Goal: Task Accomplishment & Management: Manage account settings

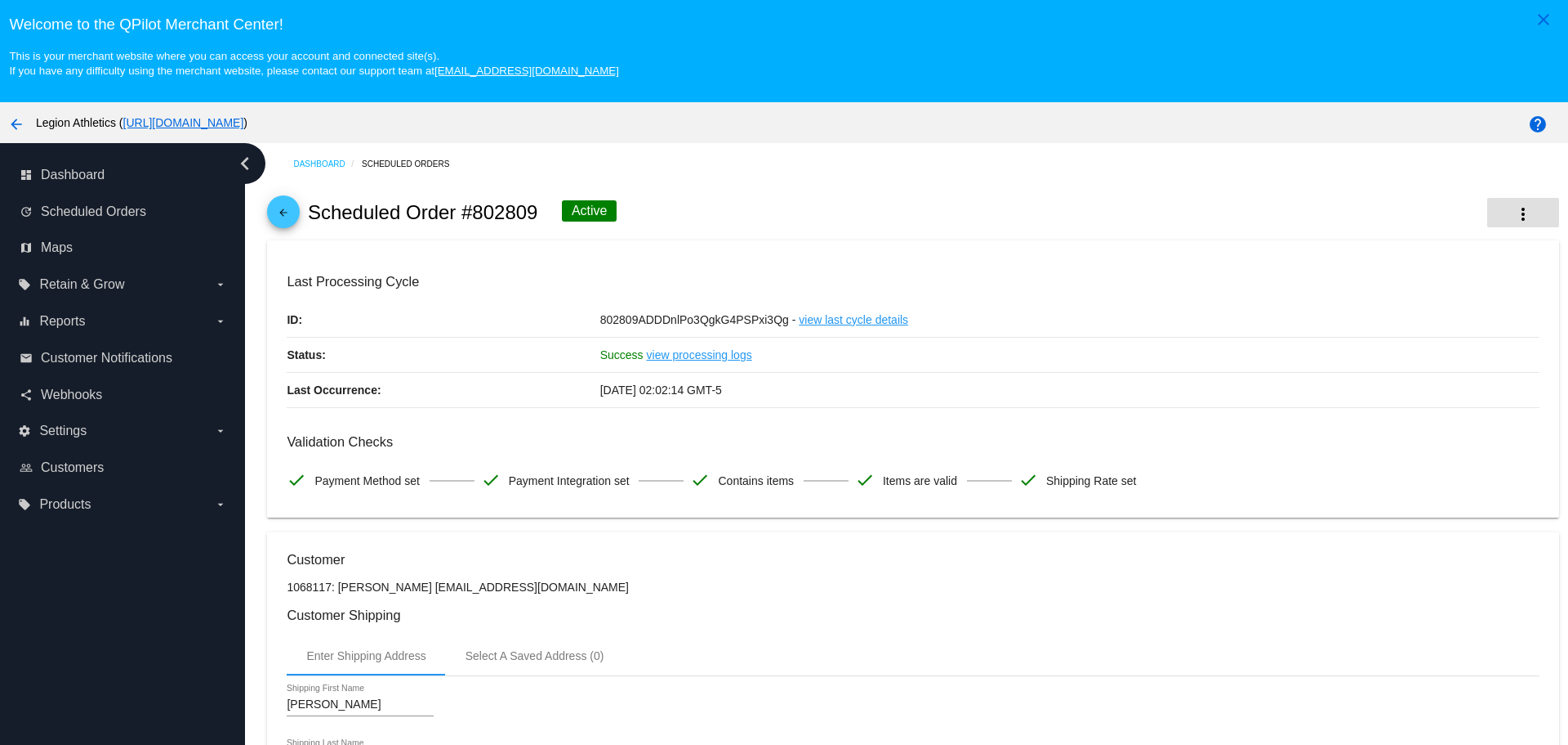
click at [1513, 214] on mat-icon "more_vert" at bounding box center [1523, 214] width 20 height 20
click at [1359, 228] on span "View Event Logs" at bounding box center [1397, 224] width 85 height 13
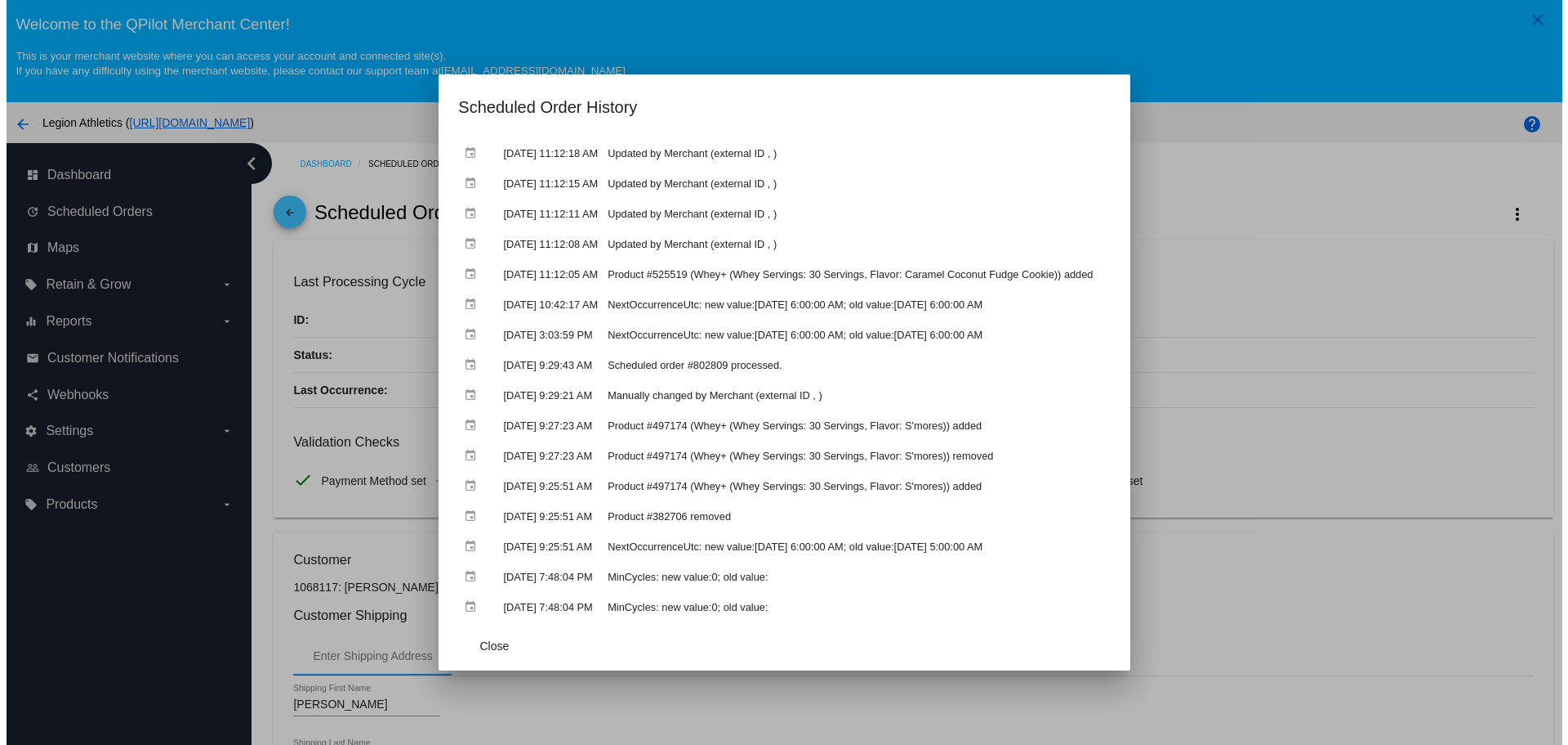
scroll to position [761, 0]
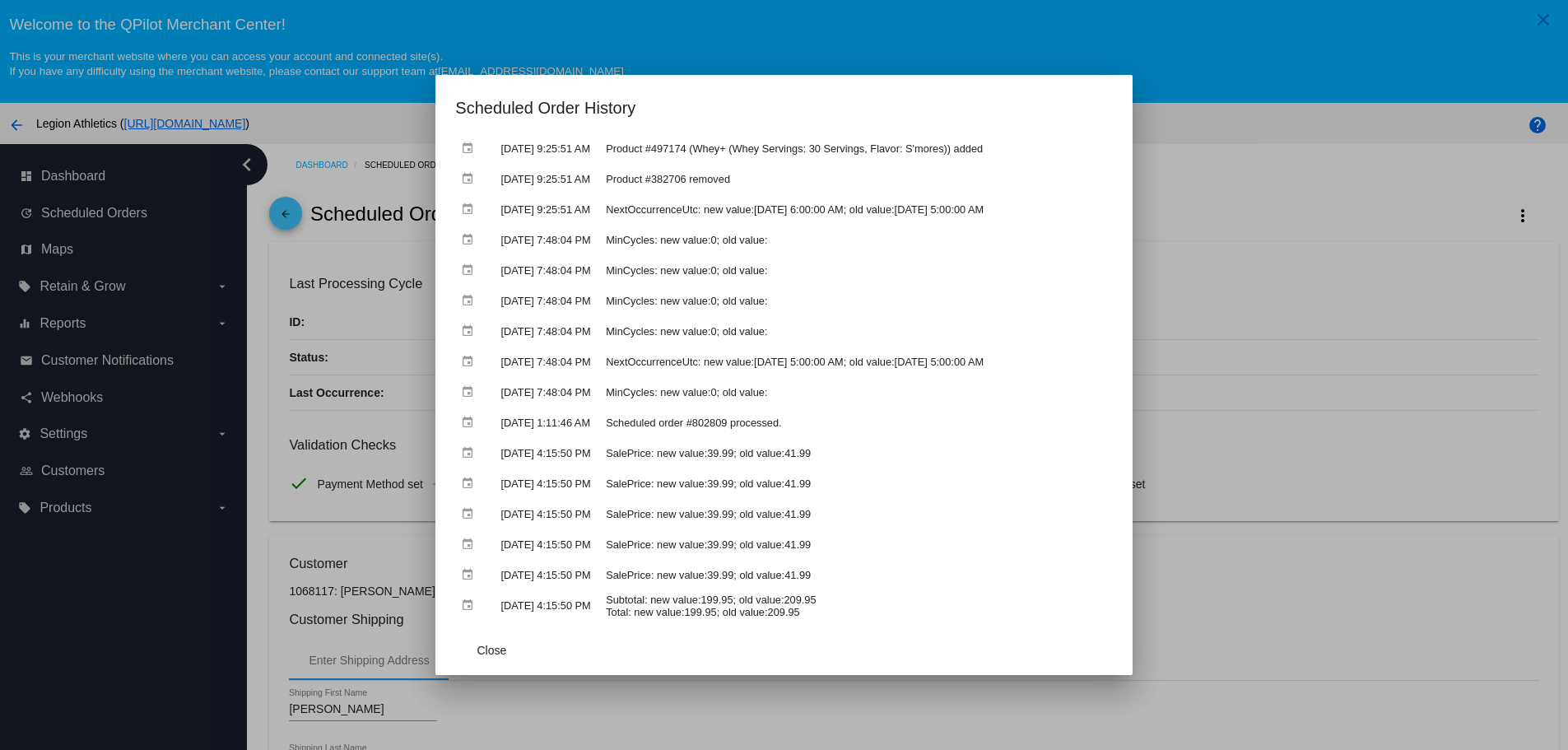
click at [1233, 107] on div at bounding box center [784, 375] width 1568 height 750
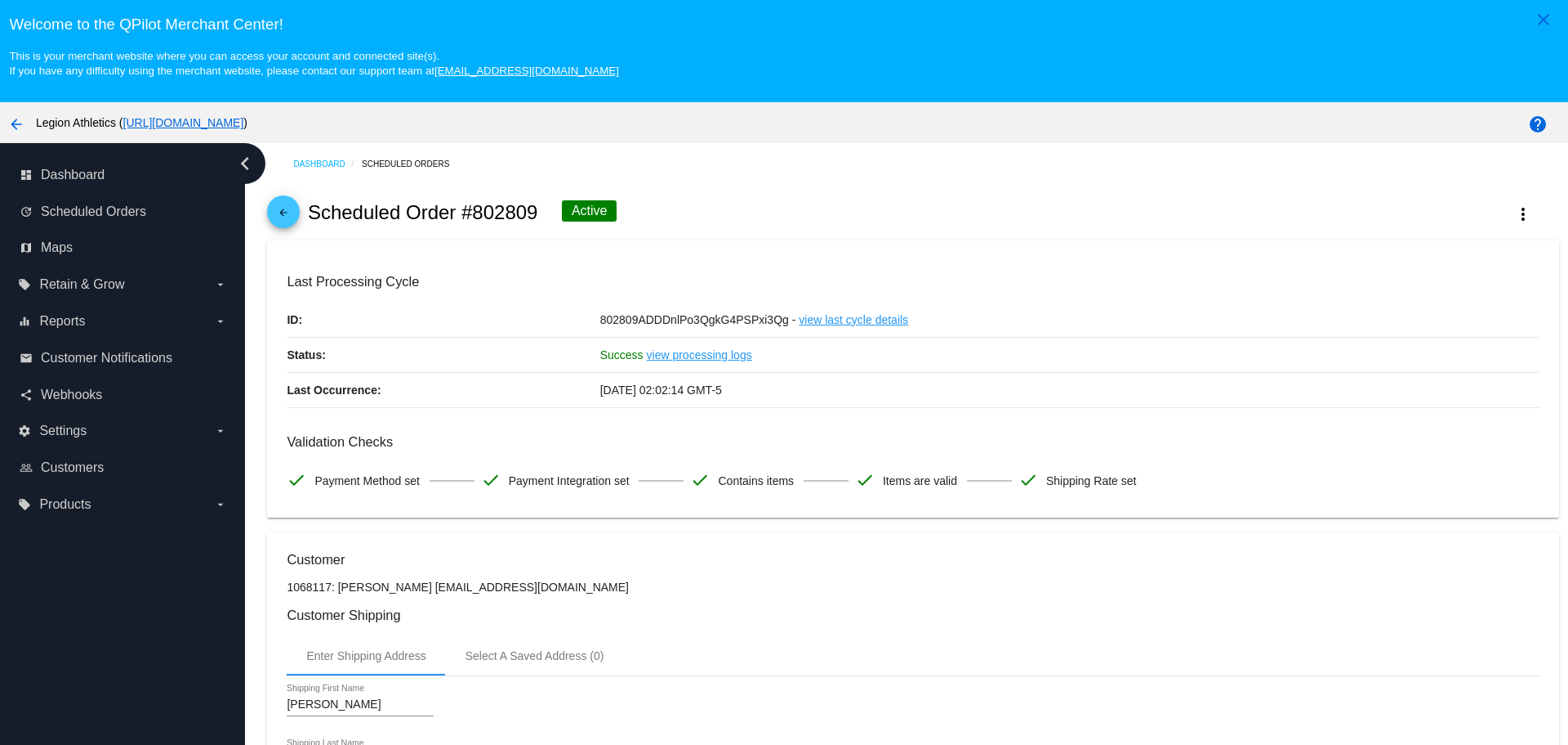
click at [296, 207] on link "arrow_back" at bounding box center [283, 212] width 33 height 33
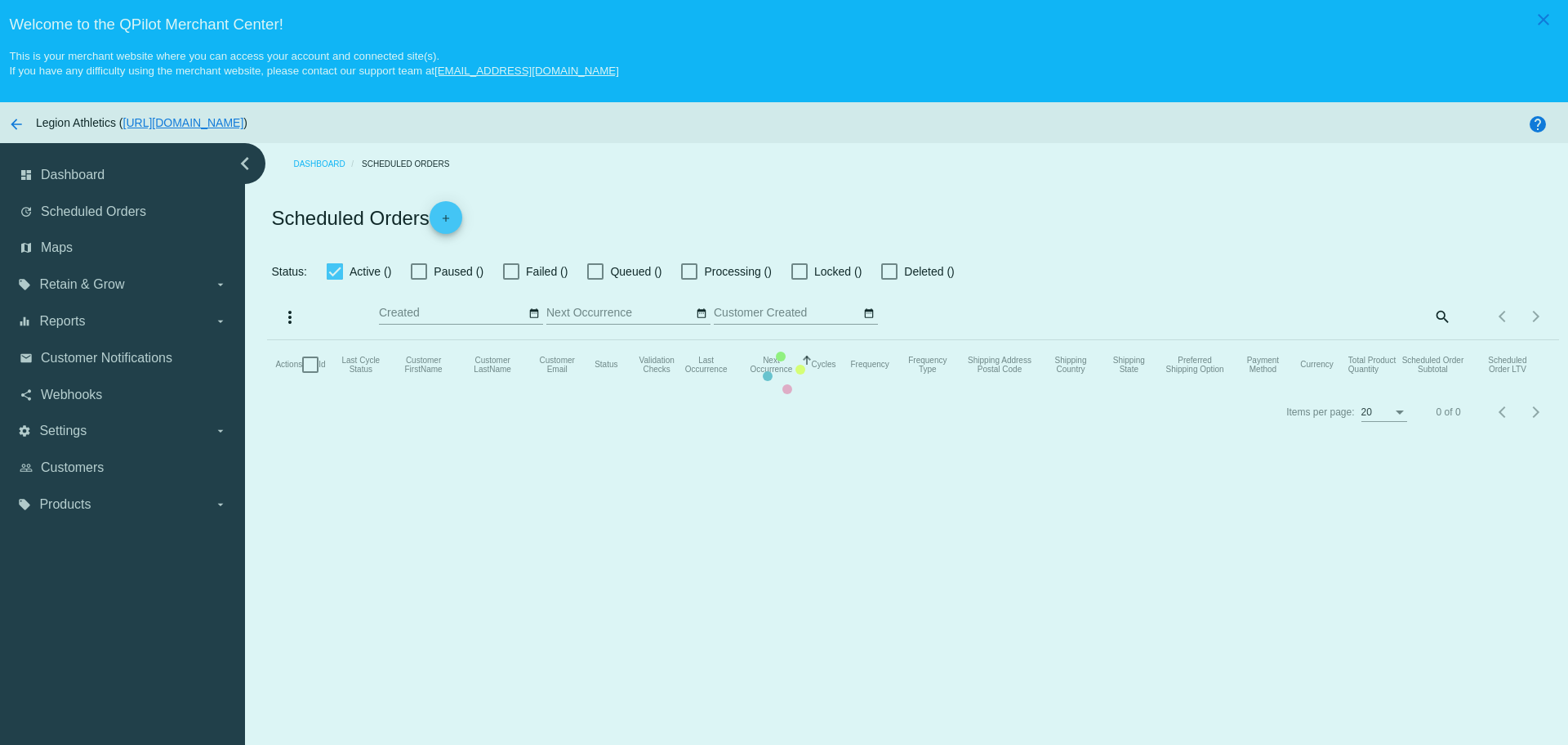
checkbox input "true"
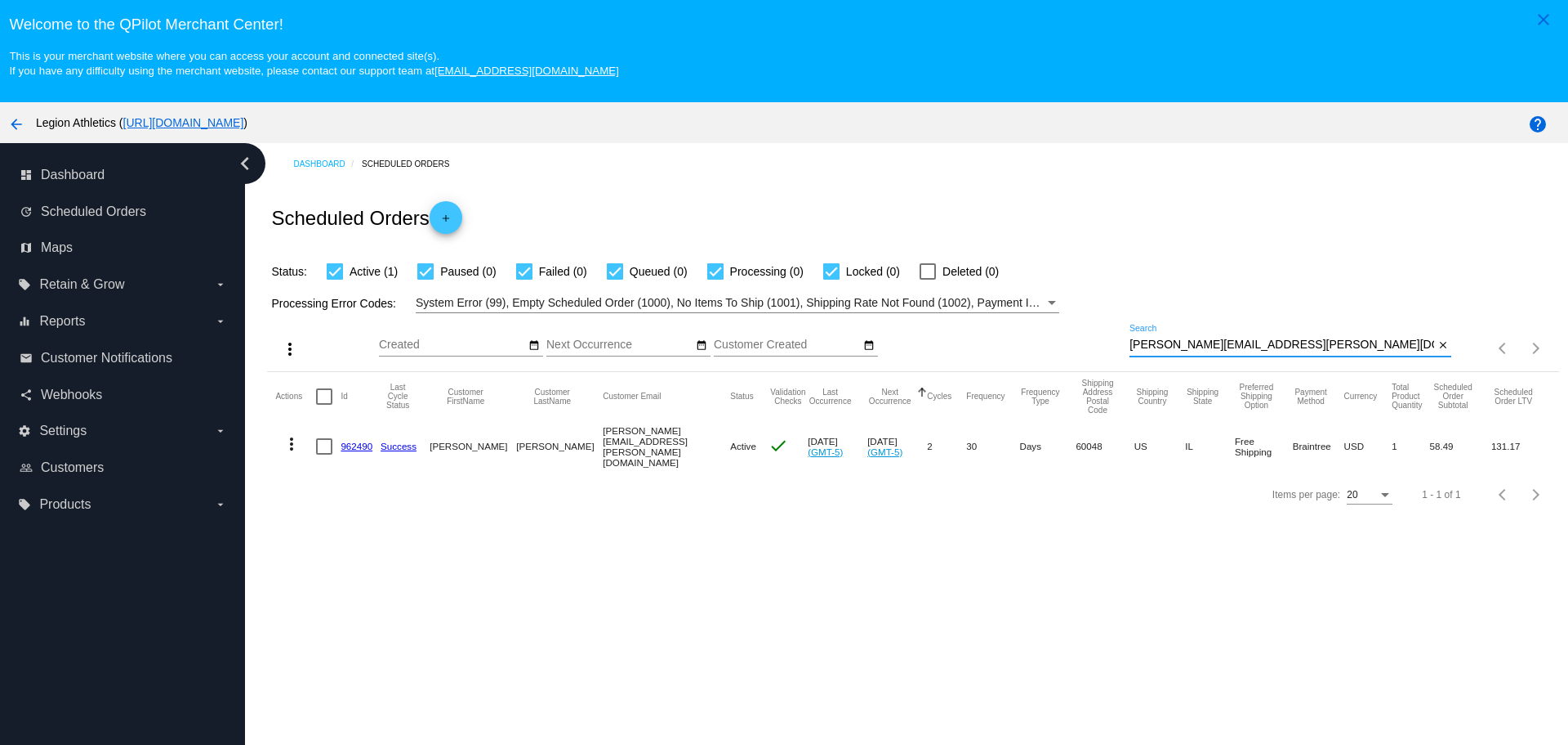
click at [1129, 350] on input "[PERSON_NAME][EMAIL_ADDRESS][PERSON_NAME][DOMAIN_NAME]" at bounding box center [1282, 344] width 305 height 13
drag, startPoint x: 1122, startPoint y: 350, endPoint x: 1243, endPoint y: 350, distance: 121.0
click at [1243, 350] on input "[PERSON_NAME][EMAIL_ADDRESS][PERSON_NAME][DOMAIN_NAME]" at bounding box center [1282, 344] width 305 height 13
paste input "sodi0735"
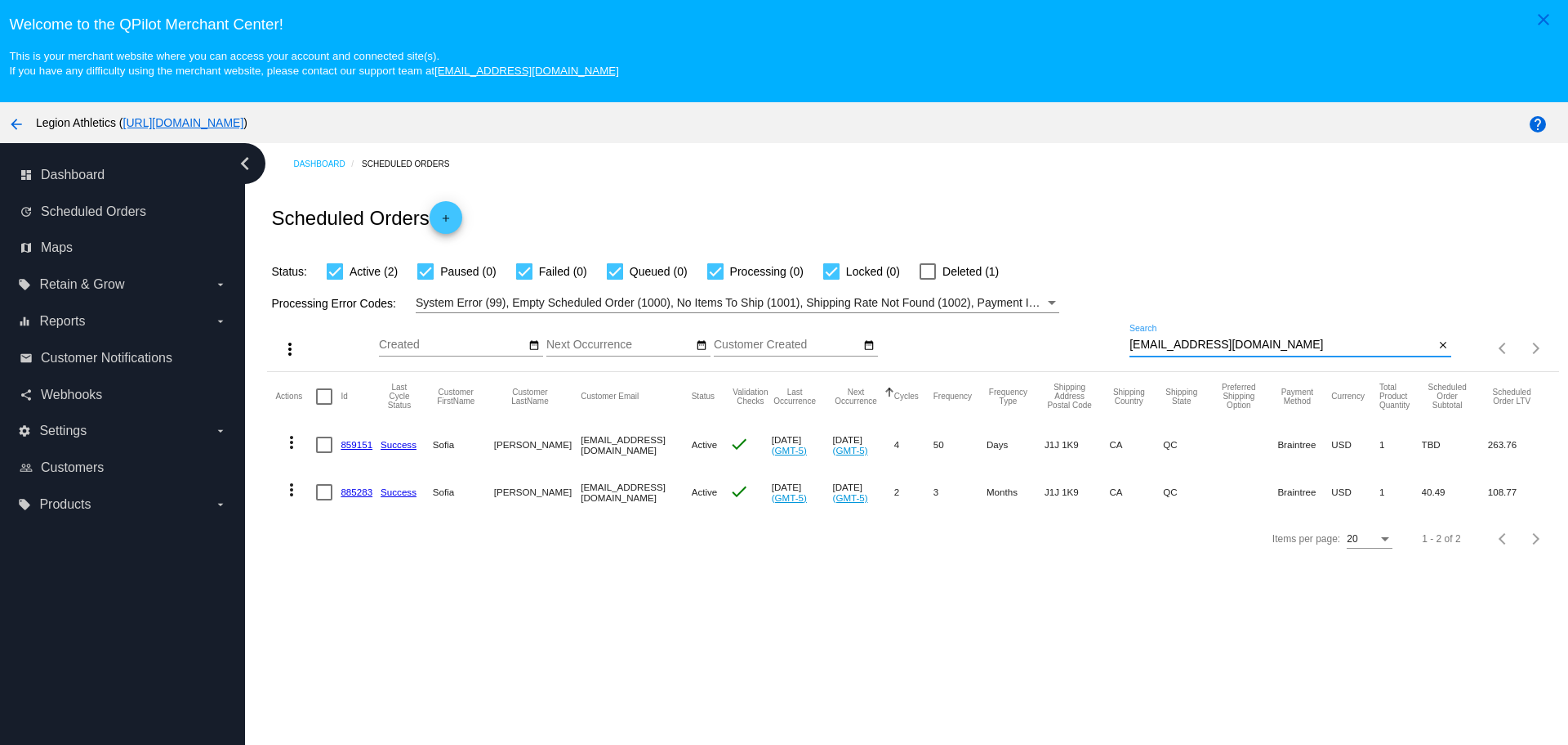
type input "sodi0735@gmail.com"
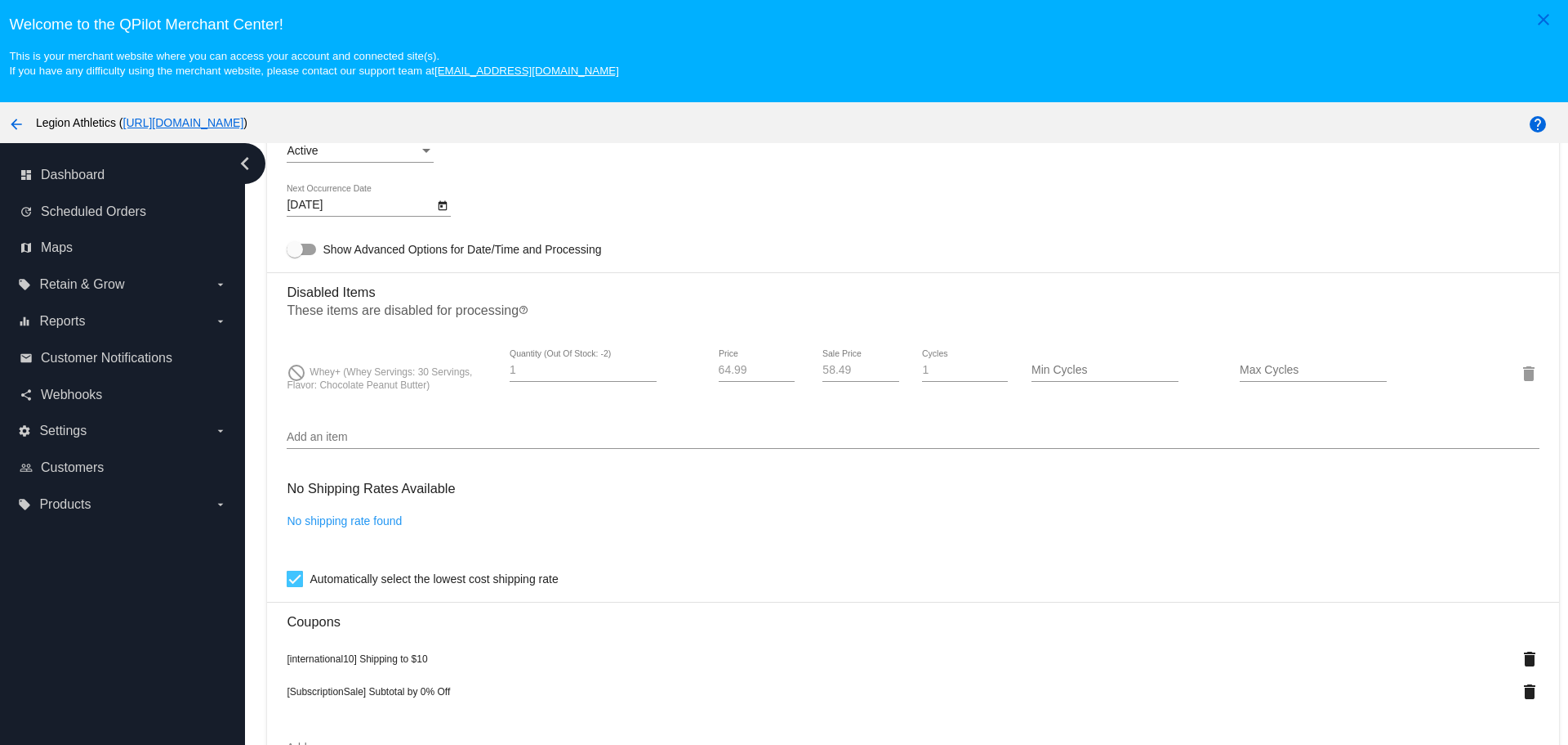
scroll to position [1062, 0]
